Goal: Information Seeking & Learning: Learn about a topic

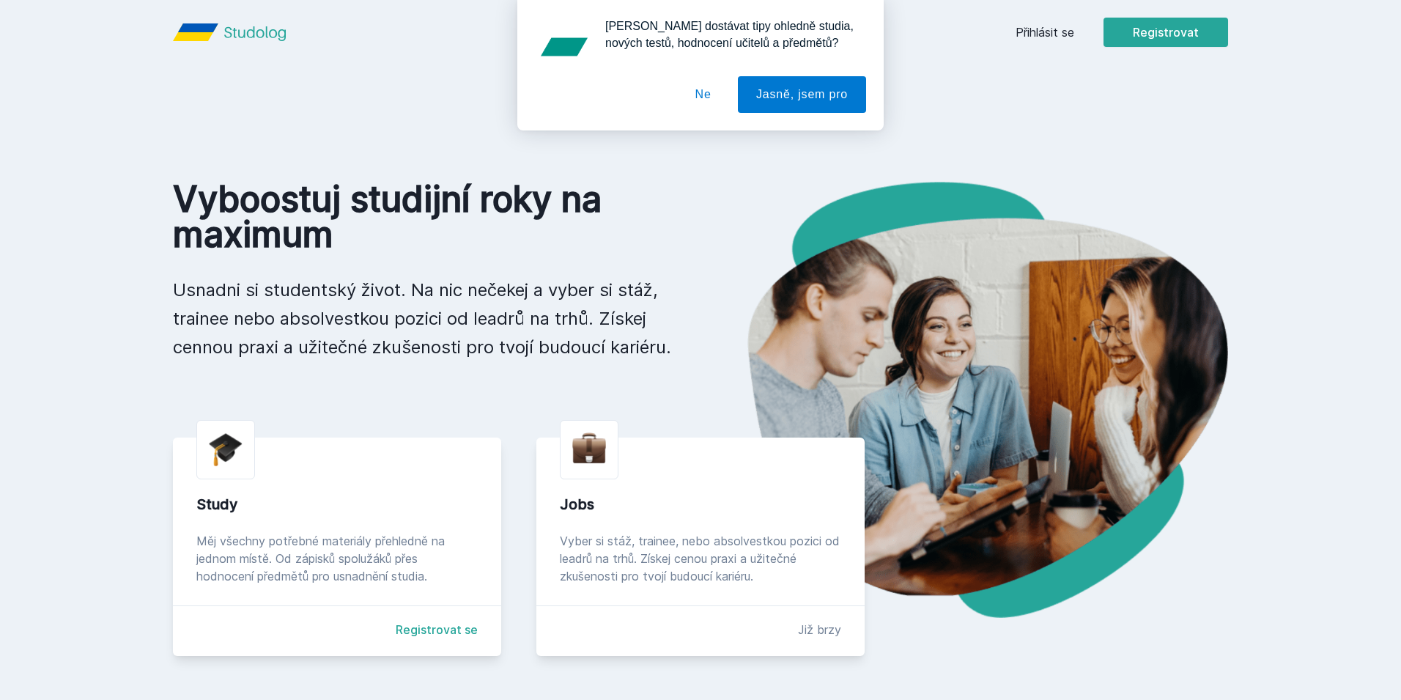
click at [1069, 37] on div "[PERSON_NAME] dostávat tipy ohledně studia, nových testů, hodnocení učitelů a p…" at bounding box center [700, 65] width 1401 height 130
click at [712, 96] on button "Ne" at bounding box center [703, 94] width 53 height 37
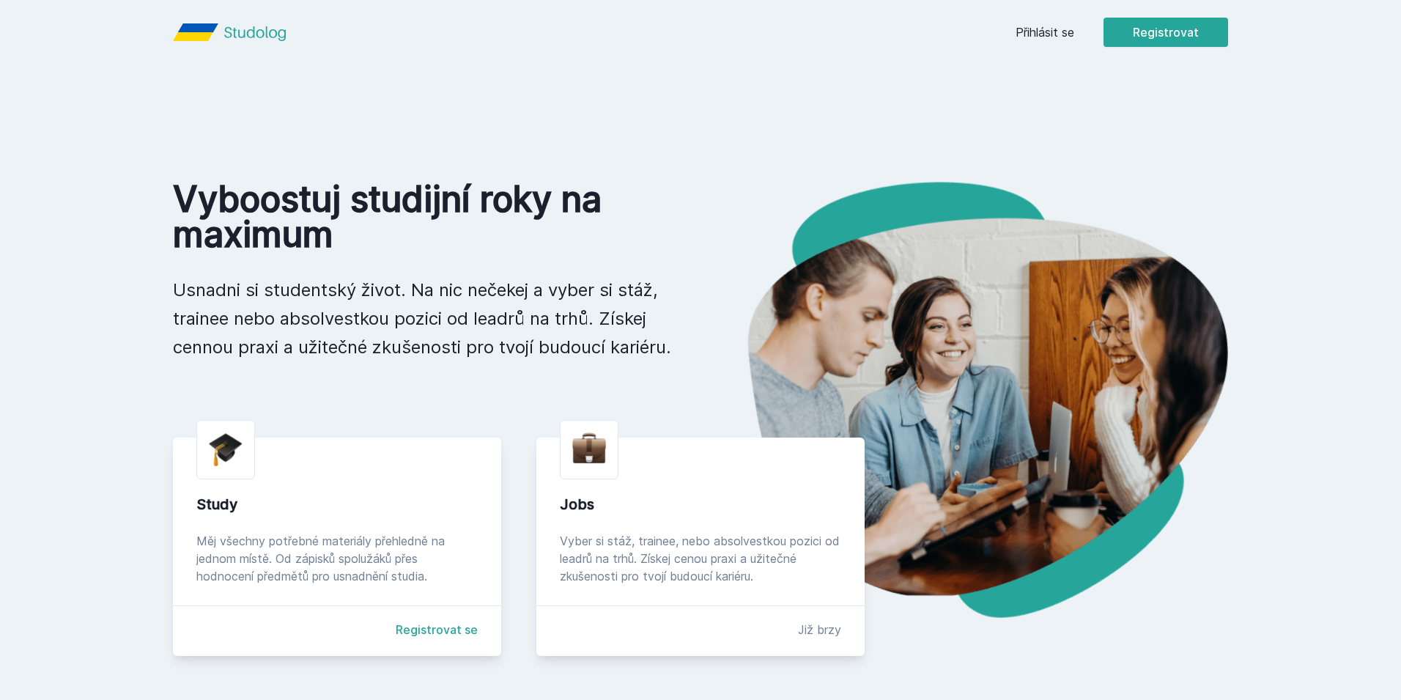
click at [1032, 37] on link "Přihlásit se" at bounding box center [1045, 32] width 59 height 18
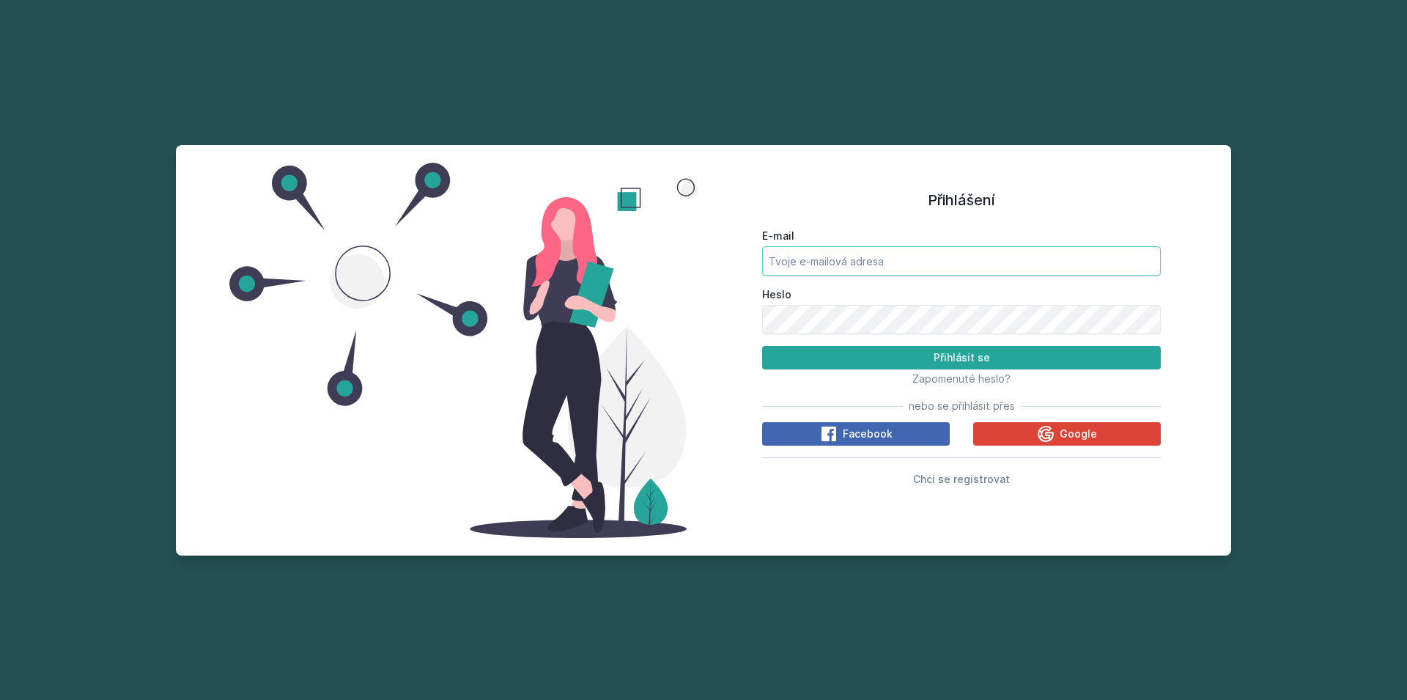
click at [783, 256] on input "E-mail" at bounding box center [961, 260] width 399 height 29
type input "[PERSON_NAME][EMAIL_ADDRESS][DOMAIN_NAME]"
click at [762, 346] on button "Přihlásit se" at bounding box center [961, 357] width 399 height 23
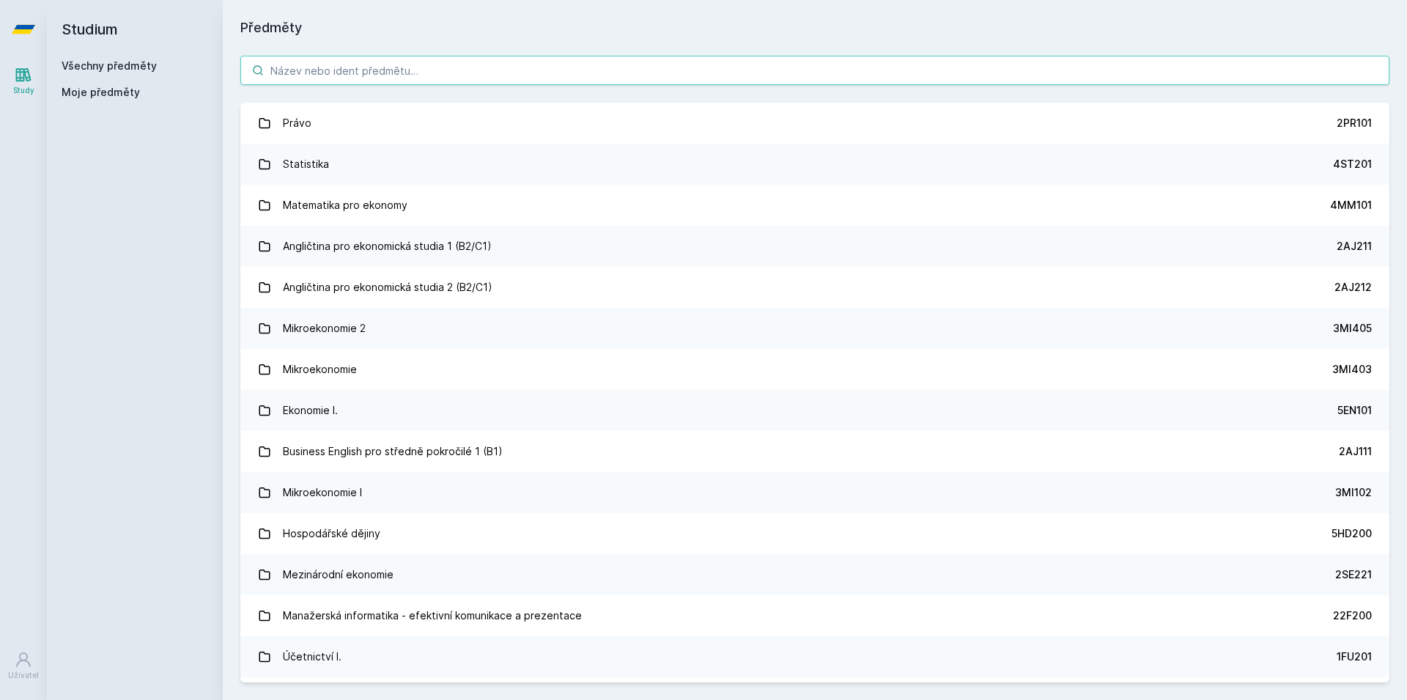
click at [402, 76] on input "search" at bounding box center [814, 70] width 1149 height 29
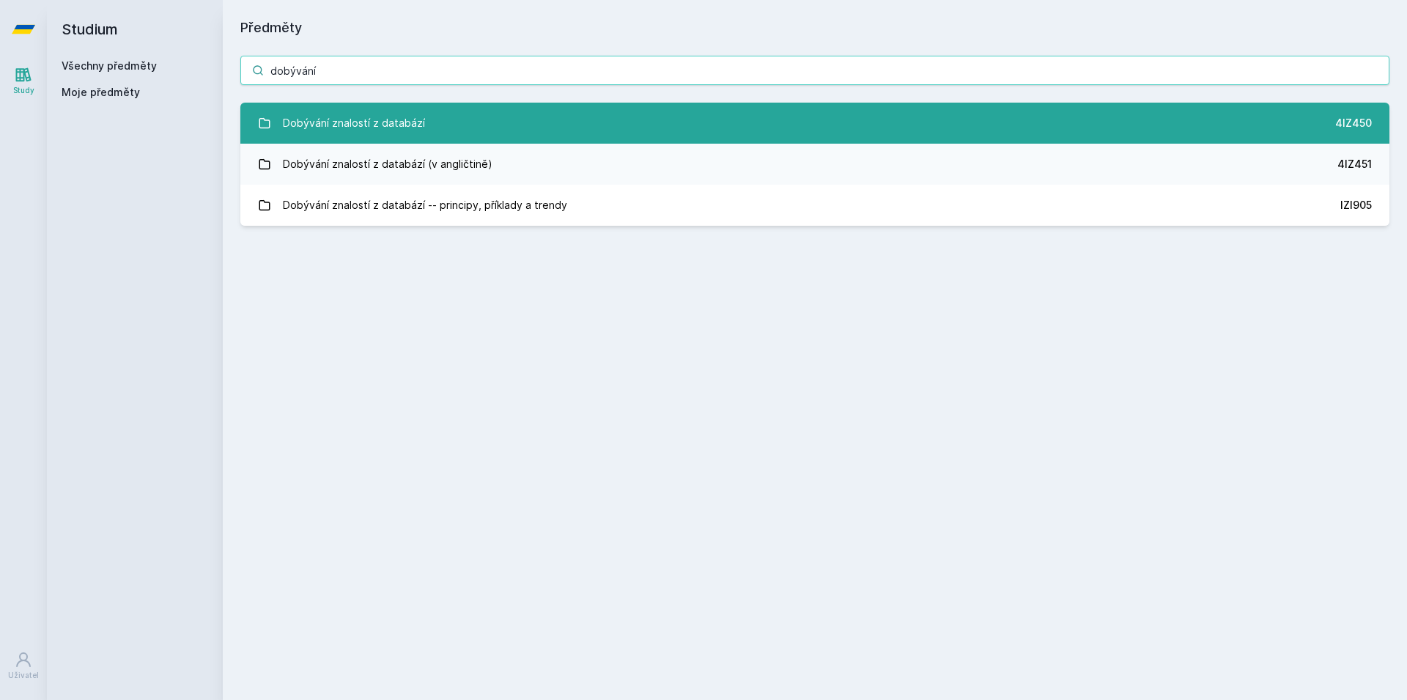
type input "dobývání"
click at [412, 129] on div "Dobývání znalostí z databází" at bounding box center [354, 122] width 142 height 29
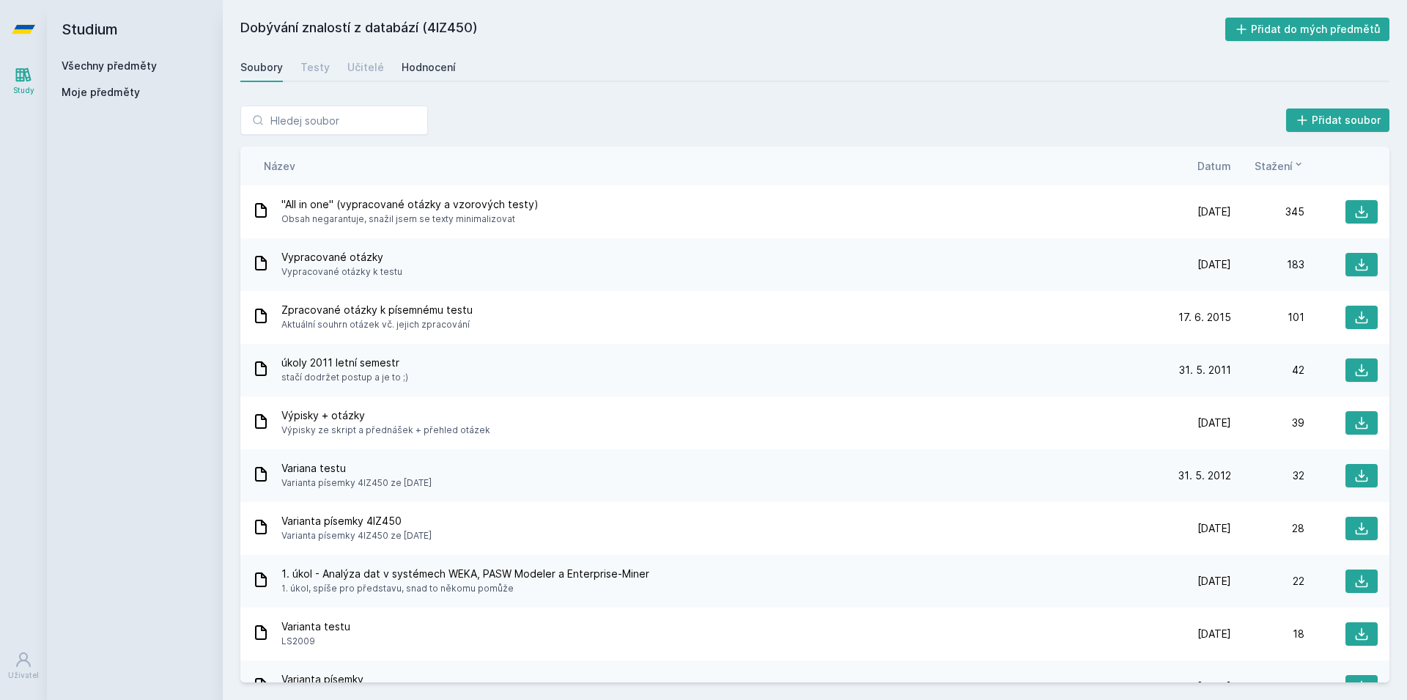
click at [406, 73] on div "Hodnocení" at bounding box center [429, 67] width 54 height 15
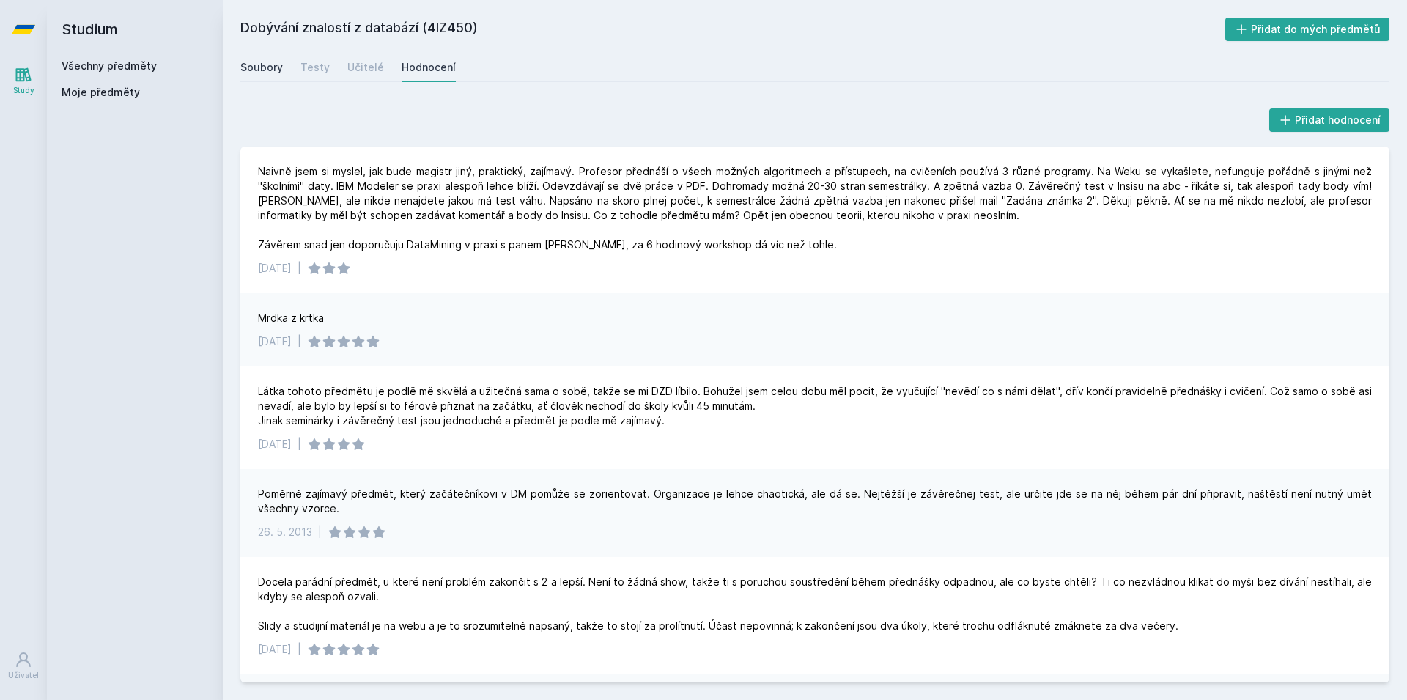
click at [265, 70] on div "Soubory" at bounding box center [261, 67] width 42 height 15
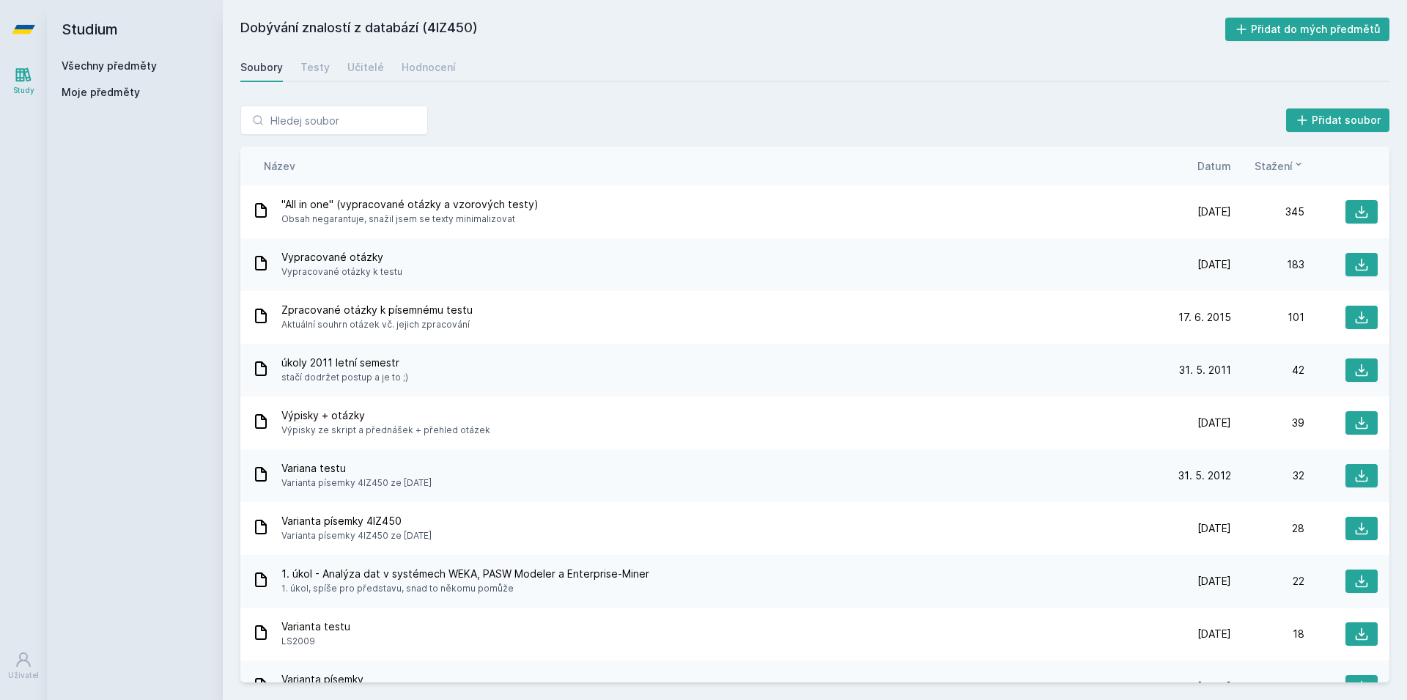
click at [1213, 158] on div "Název Datum Stažení" at bounding box center [814, 166] width 1149 height 39
click at [1216, 172] on span "Datum" at bounding box center [1214, 165] width 34 height 15
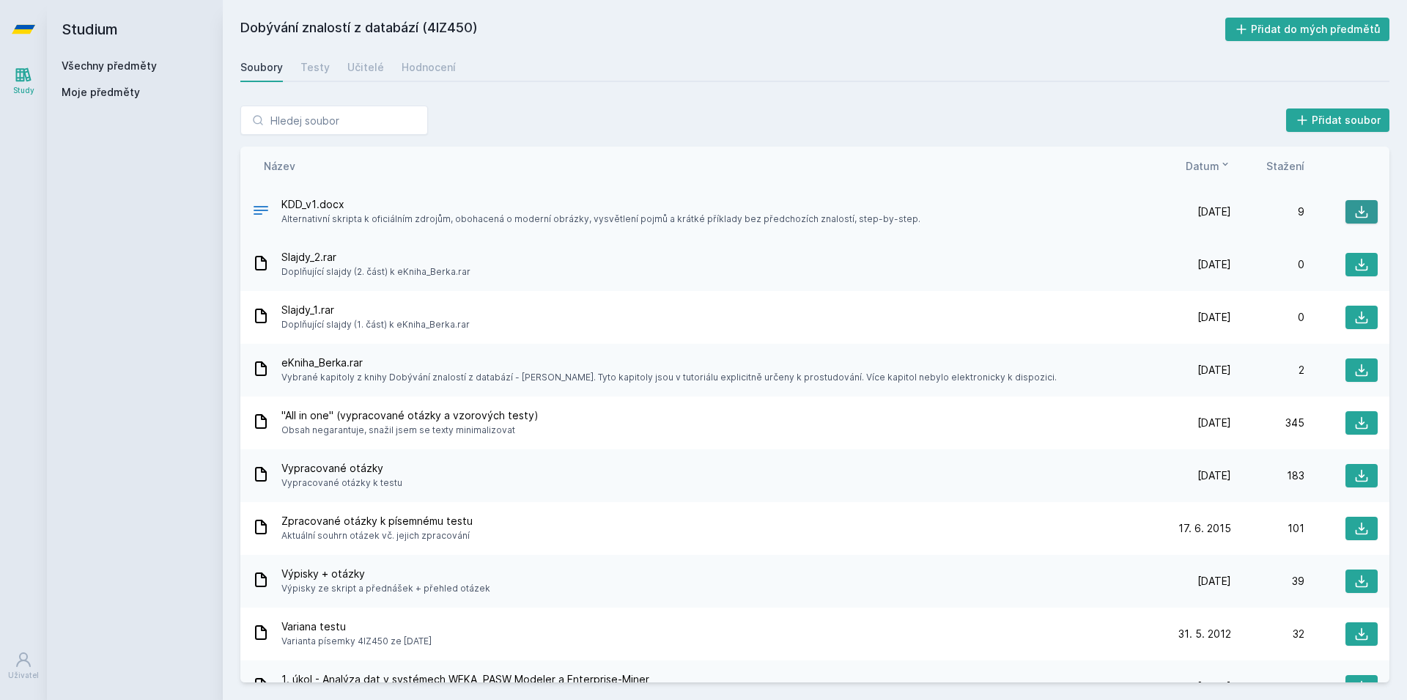
click at [1354, 215] on icon at bounding box center [1361, 211] width 15 height 15
